Goal: Book appointment/travel/reservation

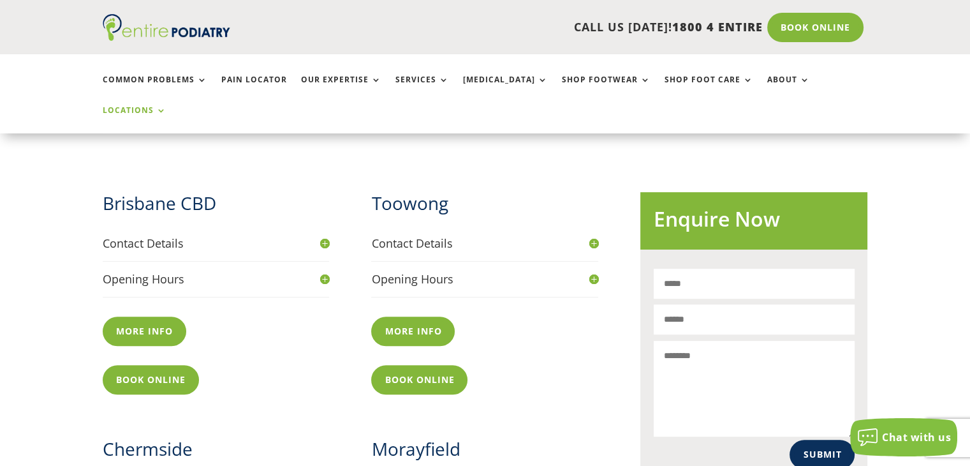
scroll to position [475, 0]
click at [155, 316] on link "More info" at bounding box center [148, 330] width 90 height 29
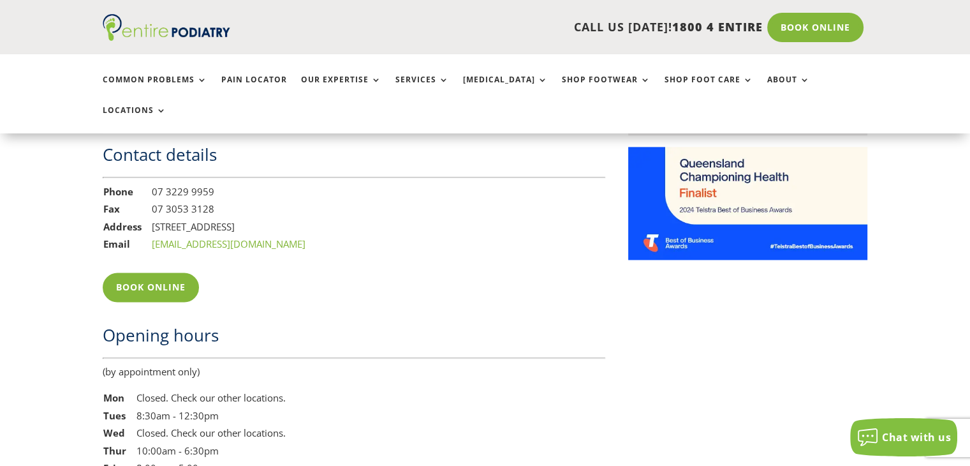
scroll to position [1674, 0]
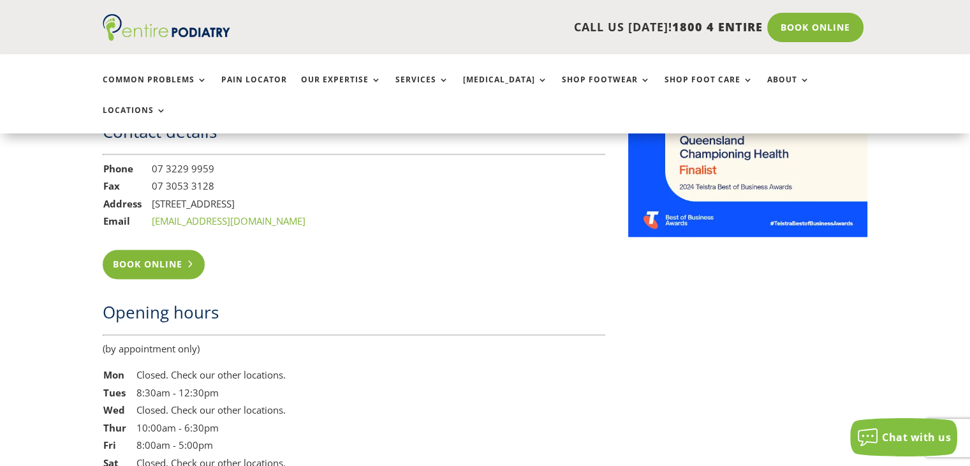
click at [114, 249] on link "Book Online" at bounding box center [154, 263] width 103 height 29
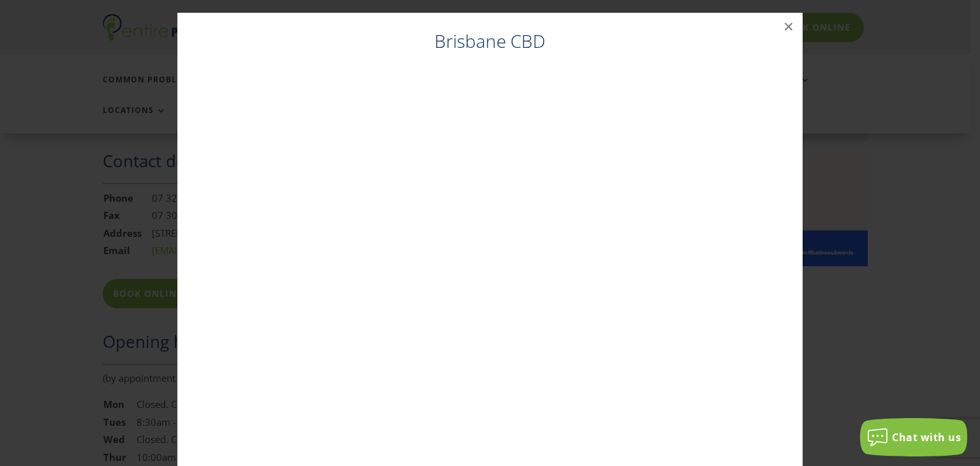
scroll to position [1638, 0]
